Goal: Transaction & Acquisition: Purchase product/service

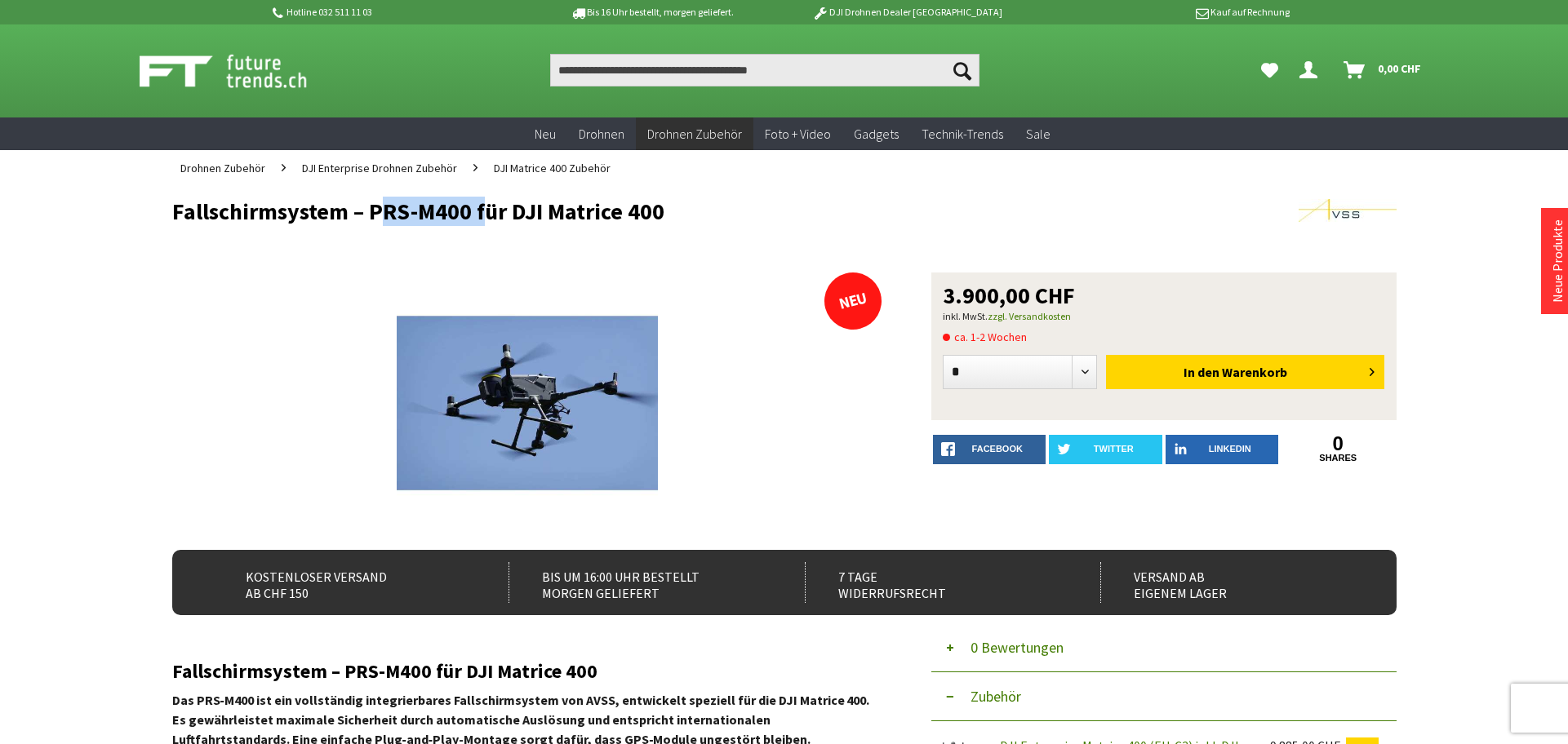
drag, startPoint x: 479, startPoint y: 209, endPoint x: 369, endPoint y: 213, distance: 110.1
click at [369, 213] on h1 "Fallschirmsystem – PRS-M400 für DJI Matrice 400" at bounding box center [662, 211] width 980 height 25
copy h1 "PRS-M400"
click at [466, 222] on h1 "Fallschirmsystem – PRS-M400 für DJI Matrice 400" at bounding box center [662, 211] width 980 height 25
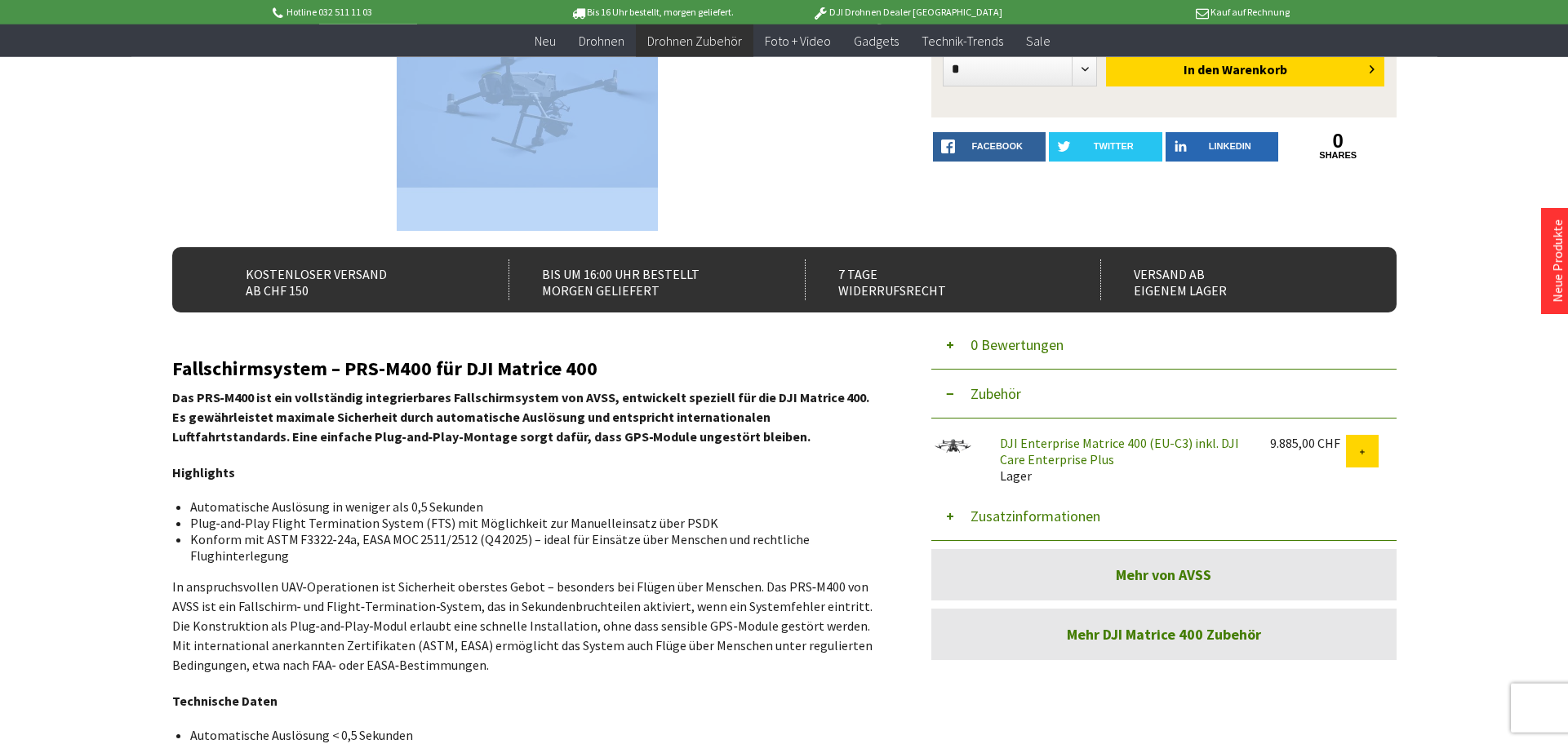
scroll to position [165, 0]
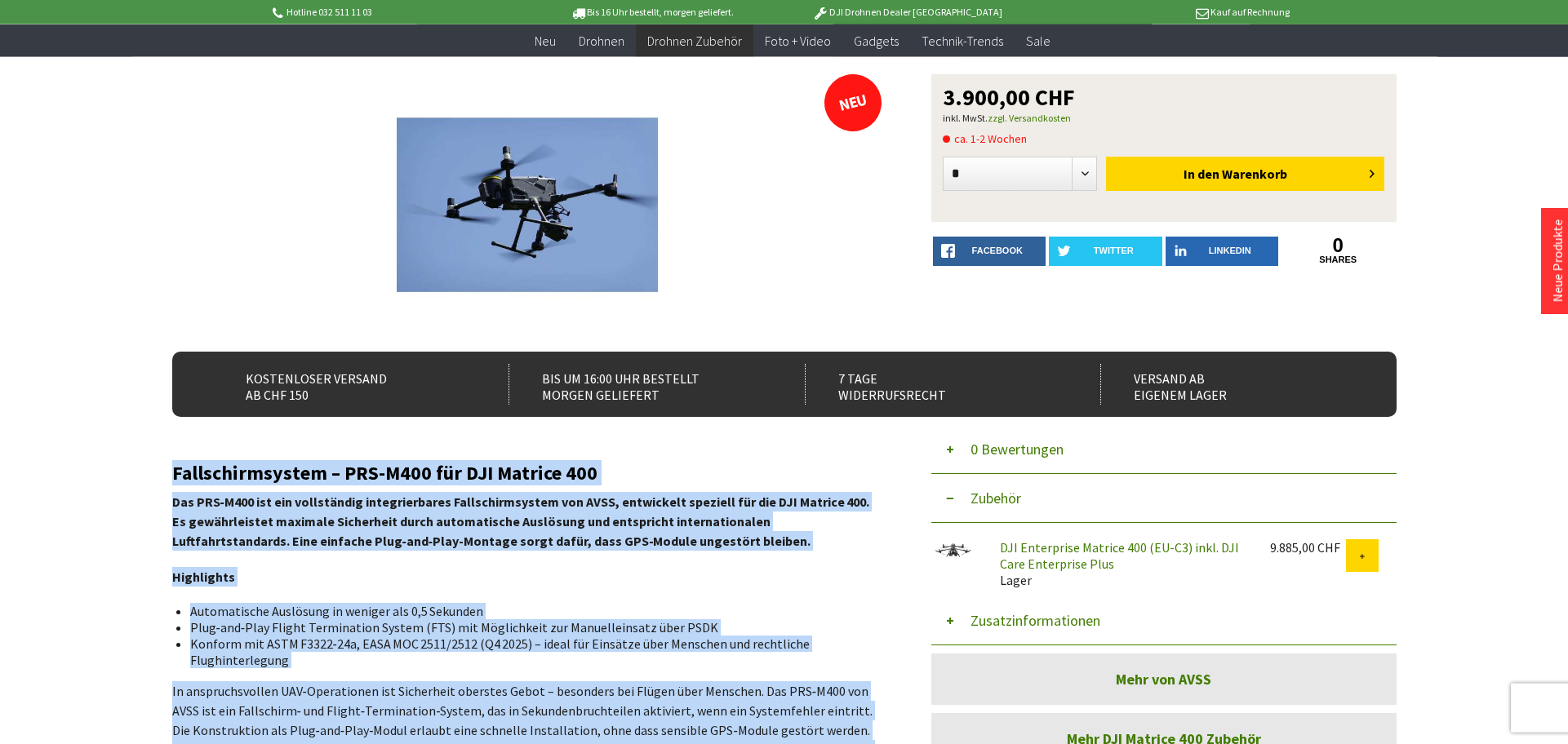
drag, startPoint x: 326, startPoint y: 455, endPoint x: 173, endPoint y: 459, distance: 153.1
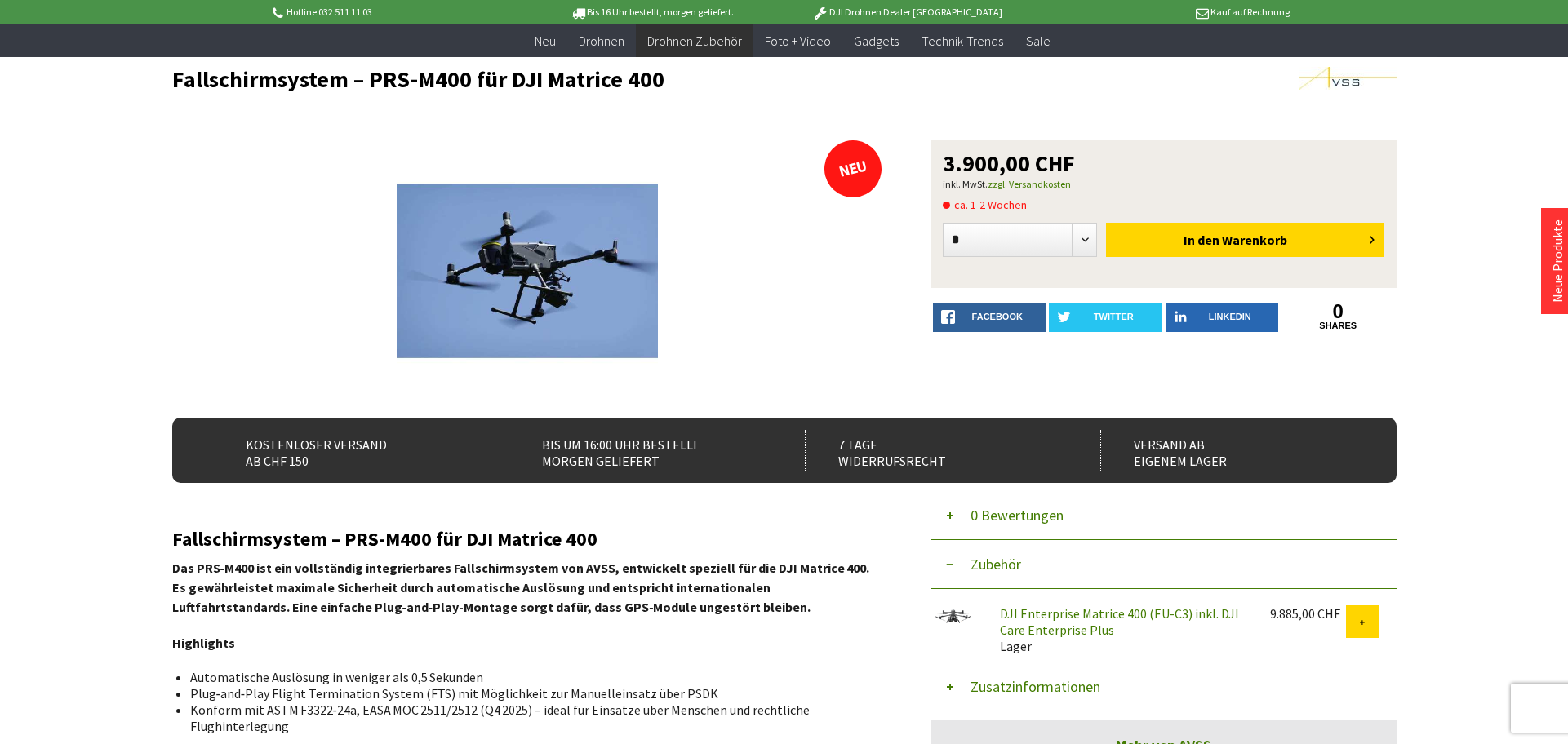
scroll to position [0, 0]
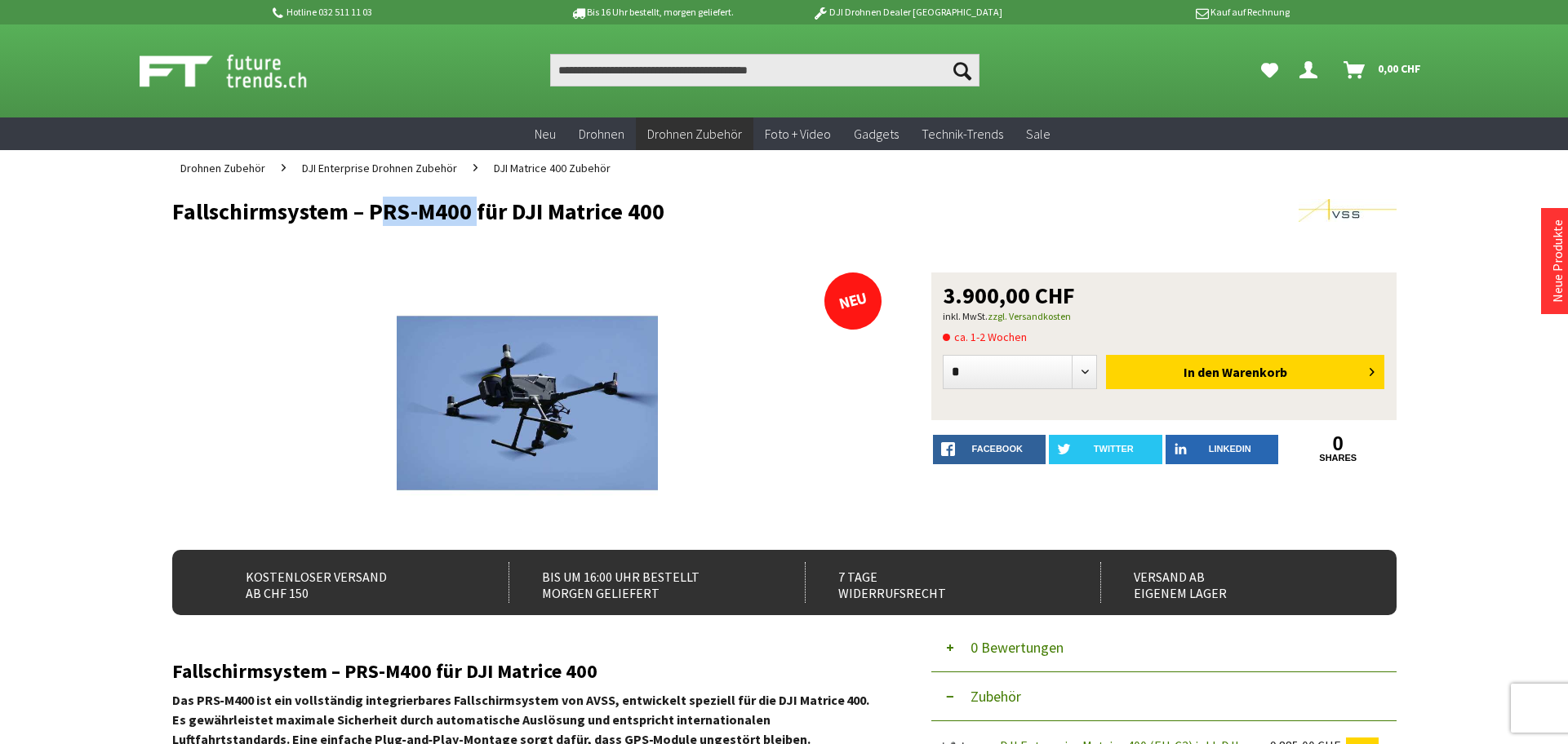
drag, startPoint x: 372, startPoint y: 207, endPoint x: 466, endPoint y: 202, distance: 94.1
click at [466, 202] on h1 "Fallschirmsystem – PRS-M400 für DJI Matrice 400" at bounding box center [662, 211] width 980 height 25
copy h1 "PRS-M400"
click at [1165, 377] on button "In den Warenkorb" at bounding box center [1245, 371] width 278 height 34
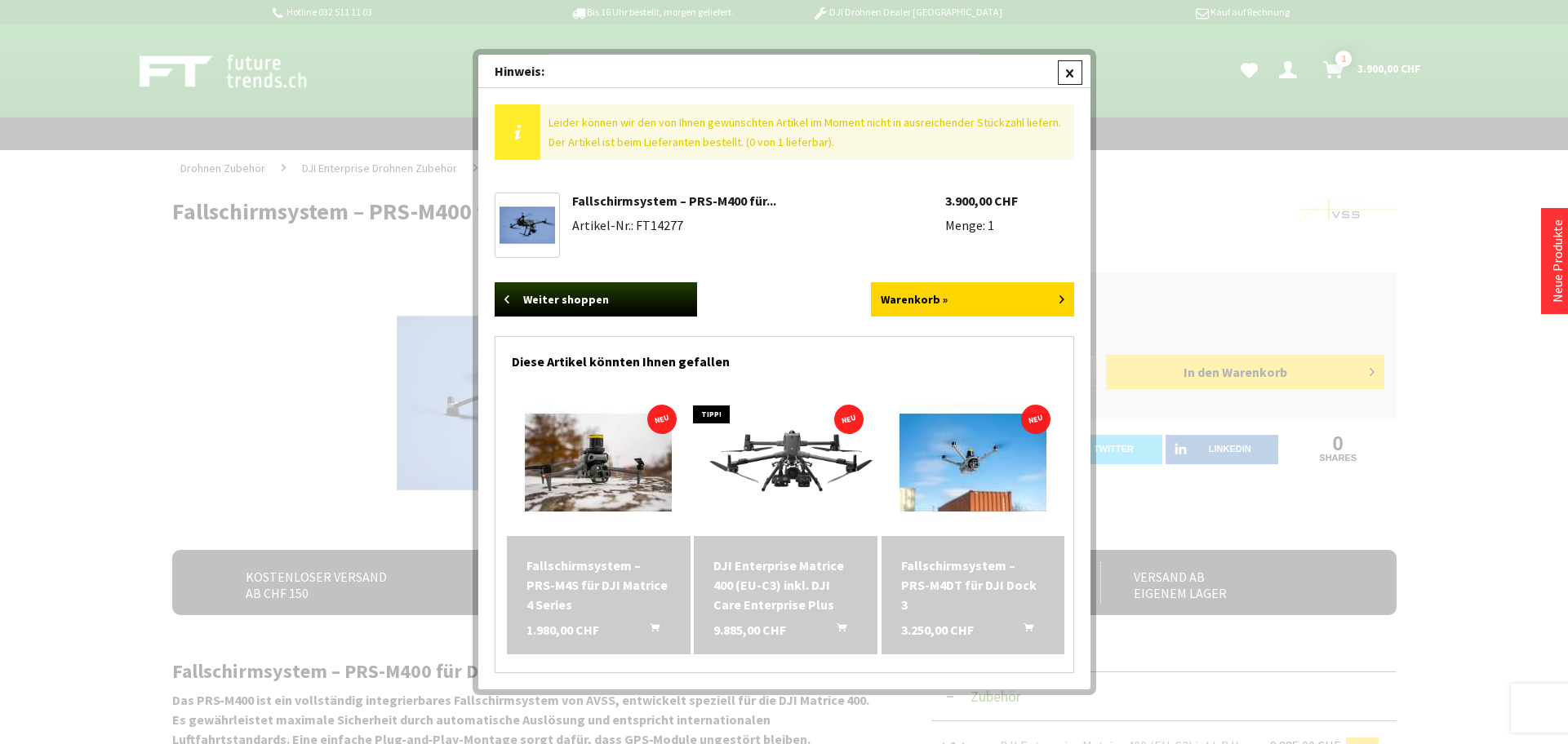
click at [1067, 72] on div at bounding box center [1070, 73] width 25 height 25
